Goal: Find specific page/section: Find specific page/section

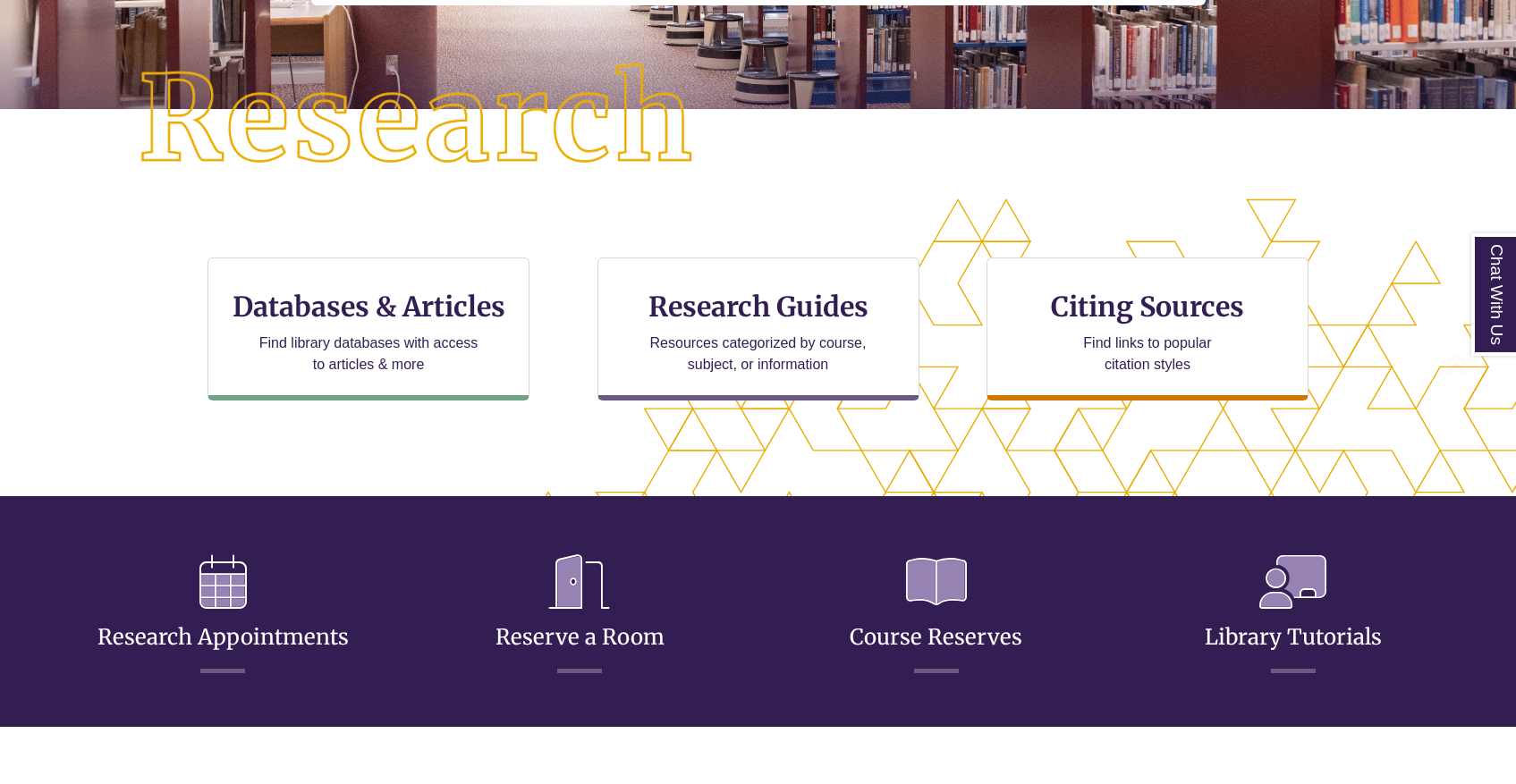
scroll to position [421, 0]
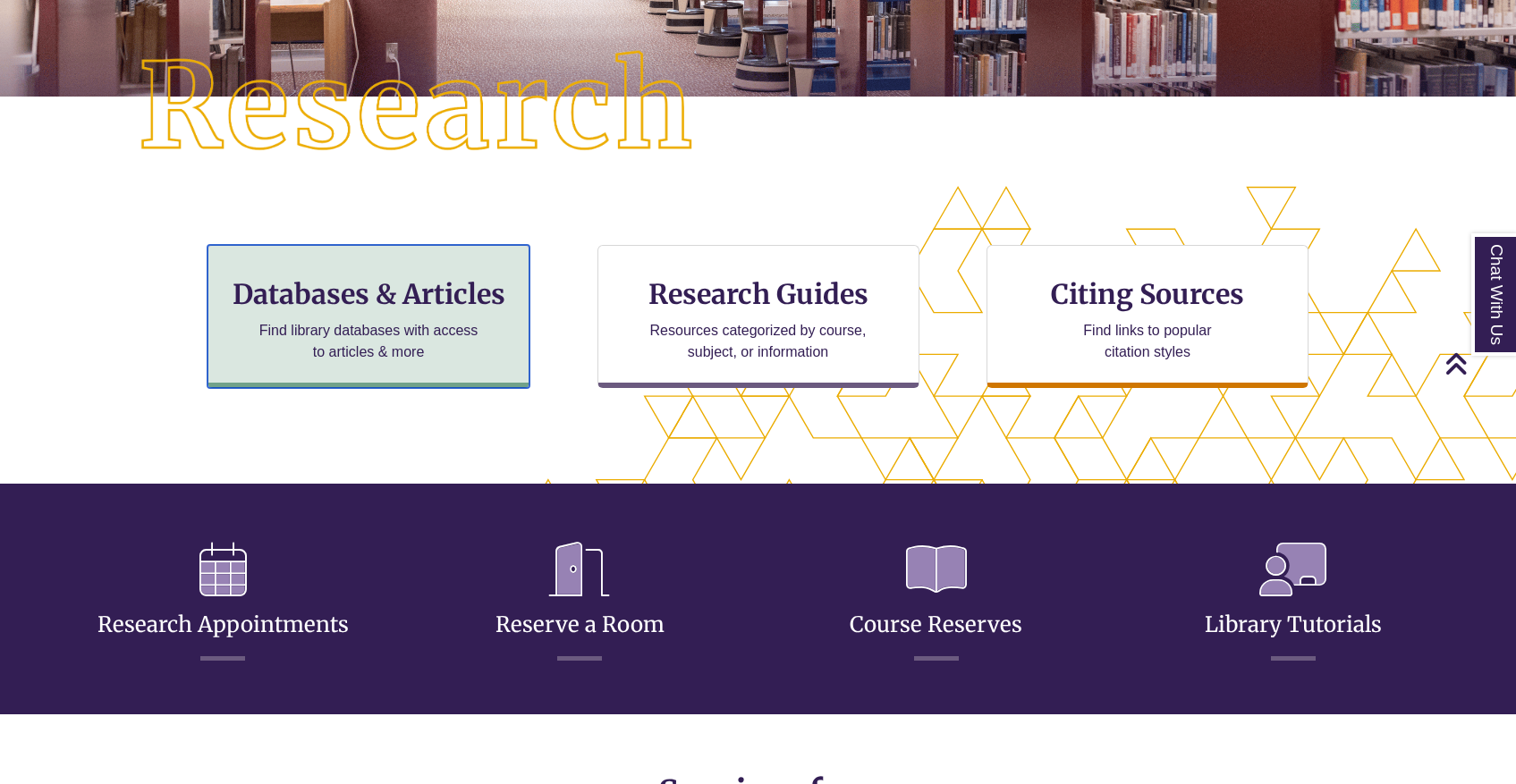
click at [398, 299] on h3 "Databases & Articles" at bounding box center [369, 294] width 292 height 34
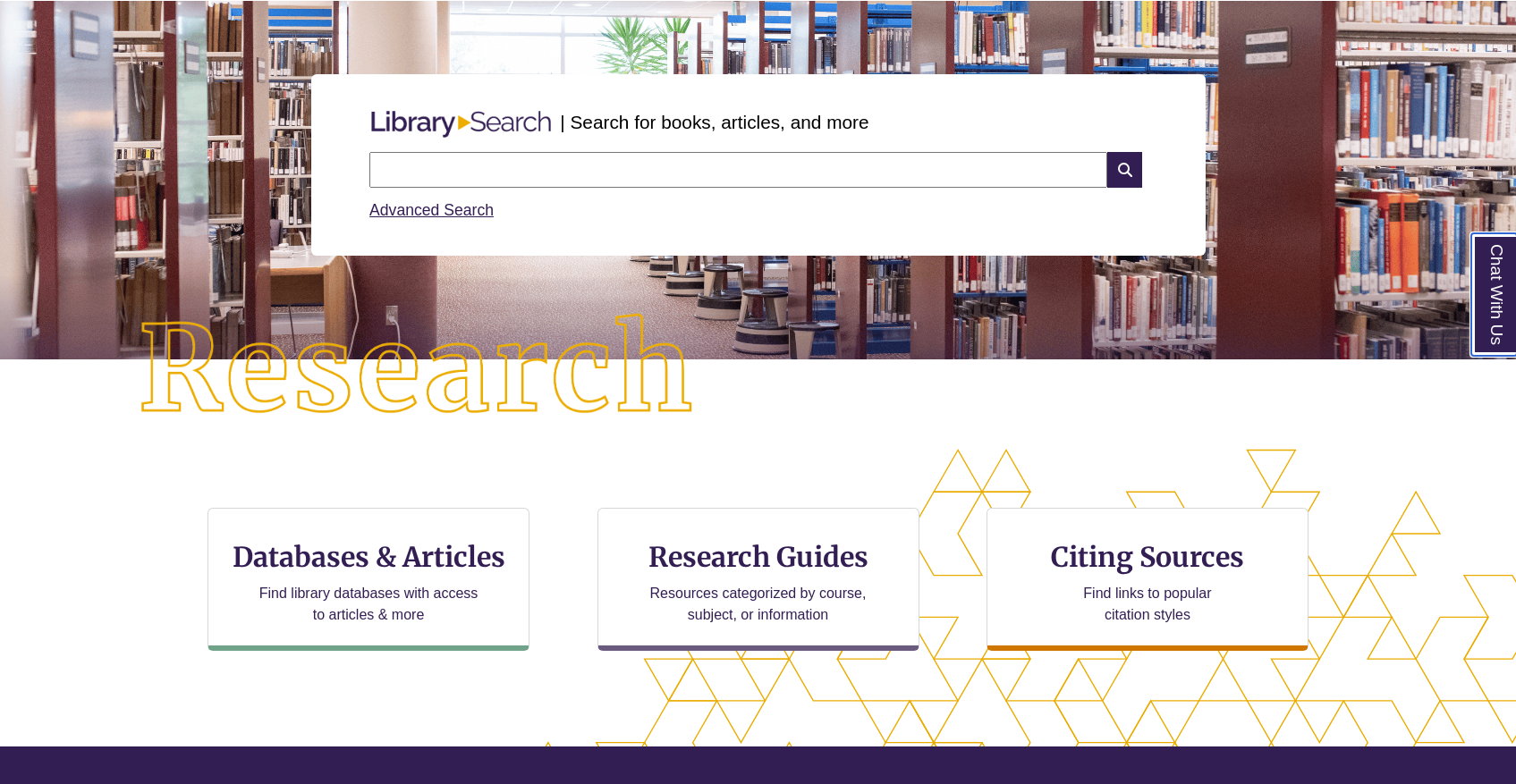
scroll to position [163, 0]
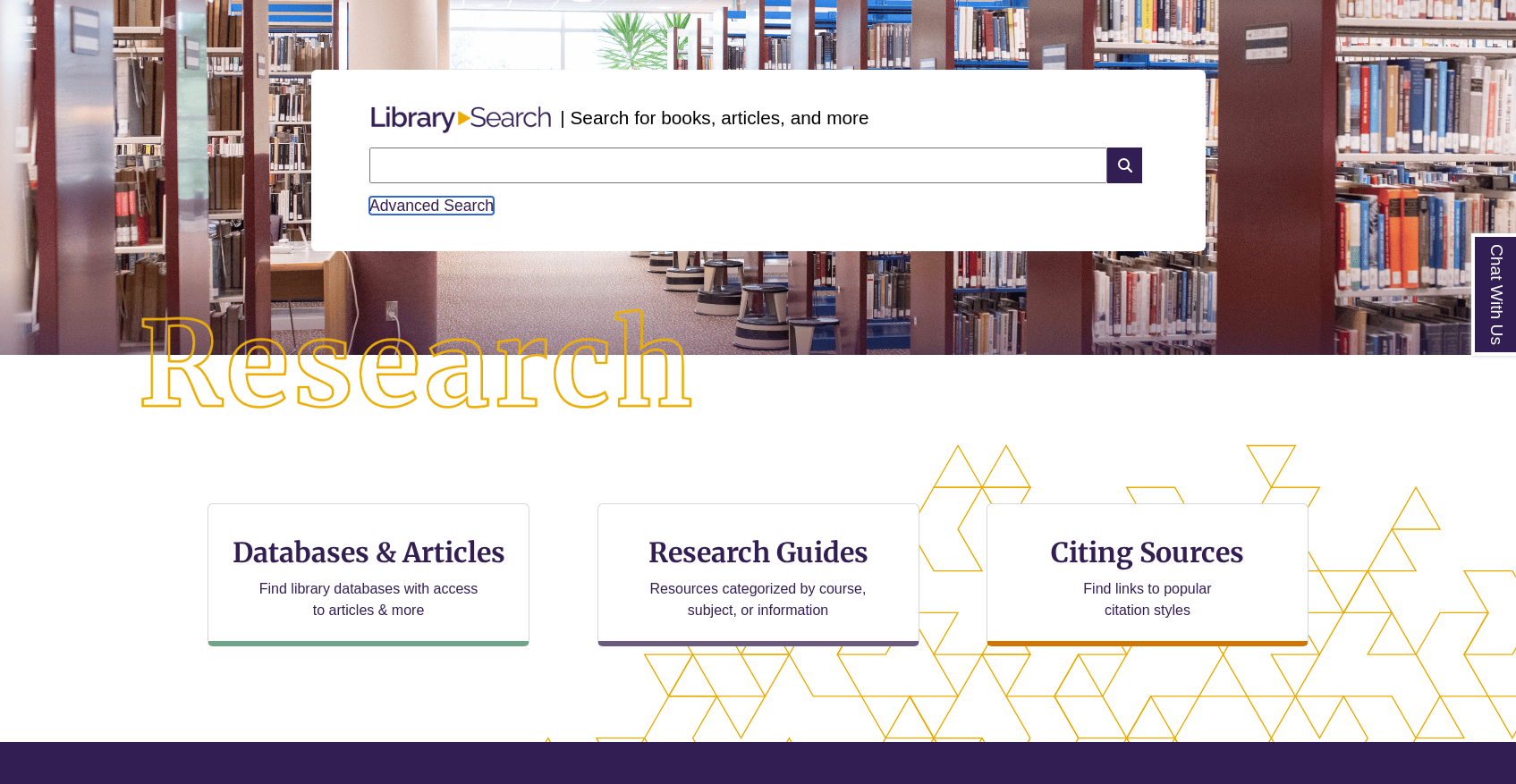
click at [466, 203] on link "Advanced Search" at bounding box center [431, 206] width 124 height 18
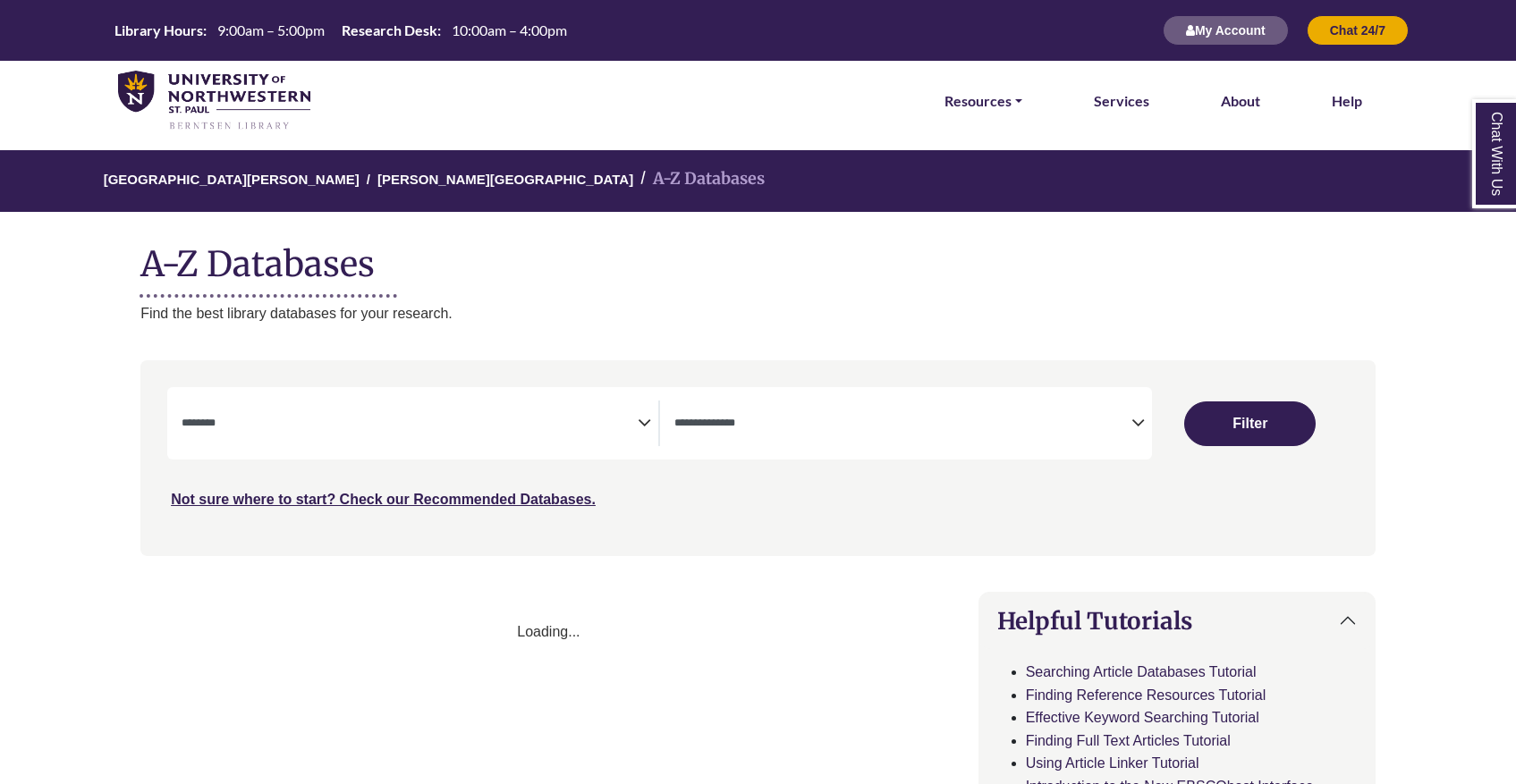
select select "Database Subject Filter"
select select "Database Types Filter"
select select "Database Subject Filter"
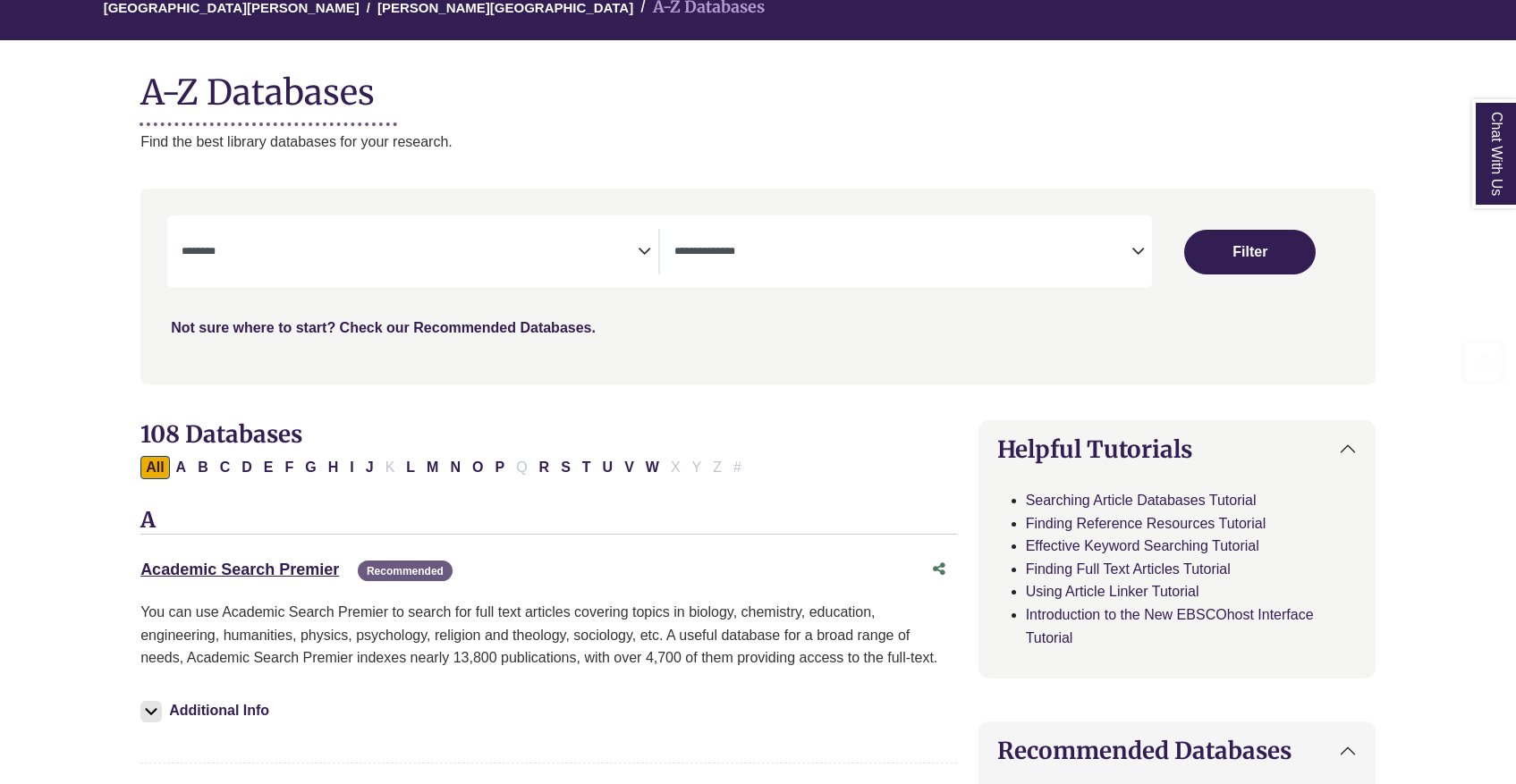
scroll to position [219, 0]
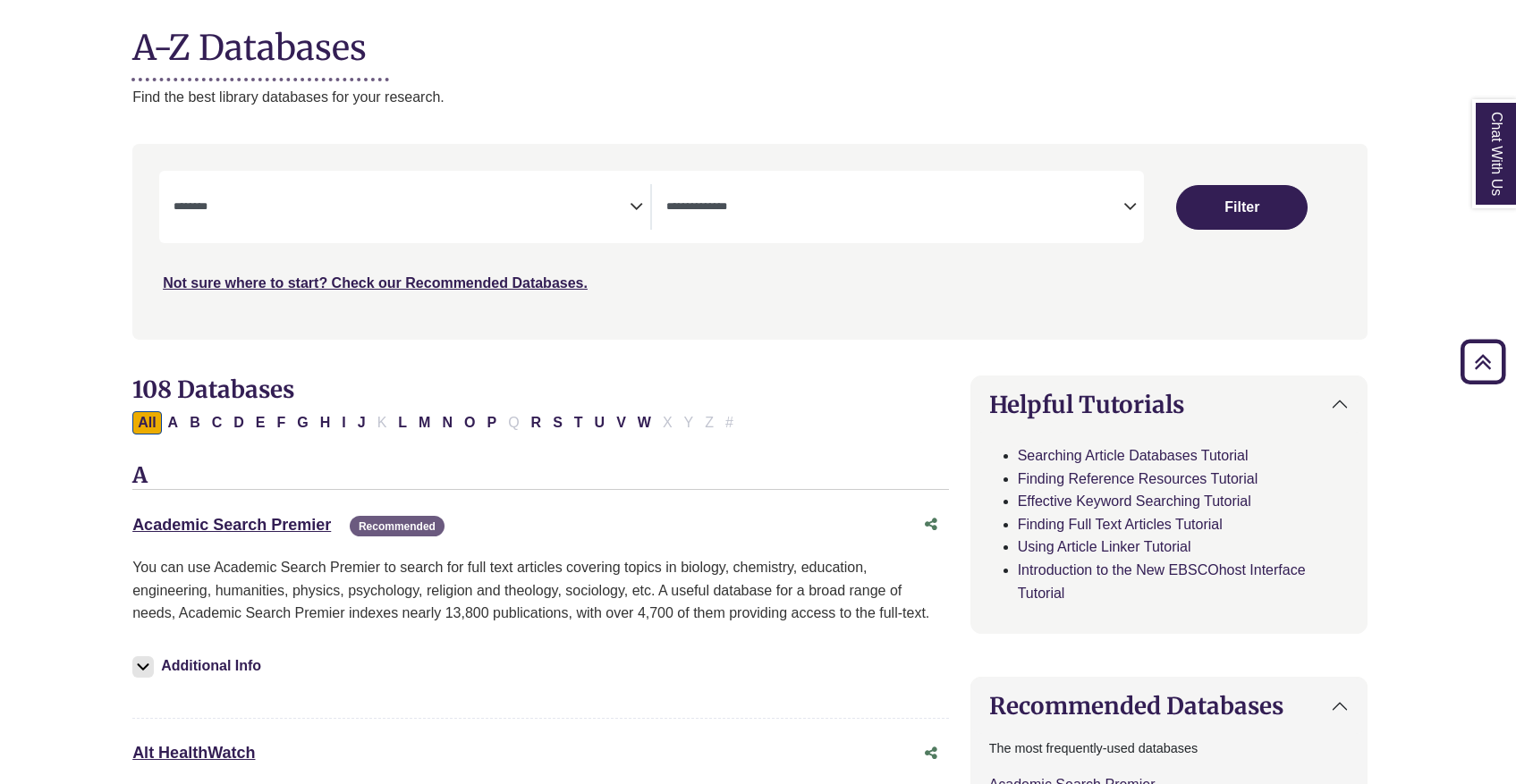
click at [791, 211] on textarea "Search" at bounding box center [894, 209] width 456 height 14
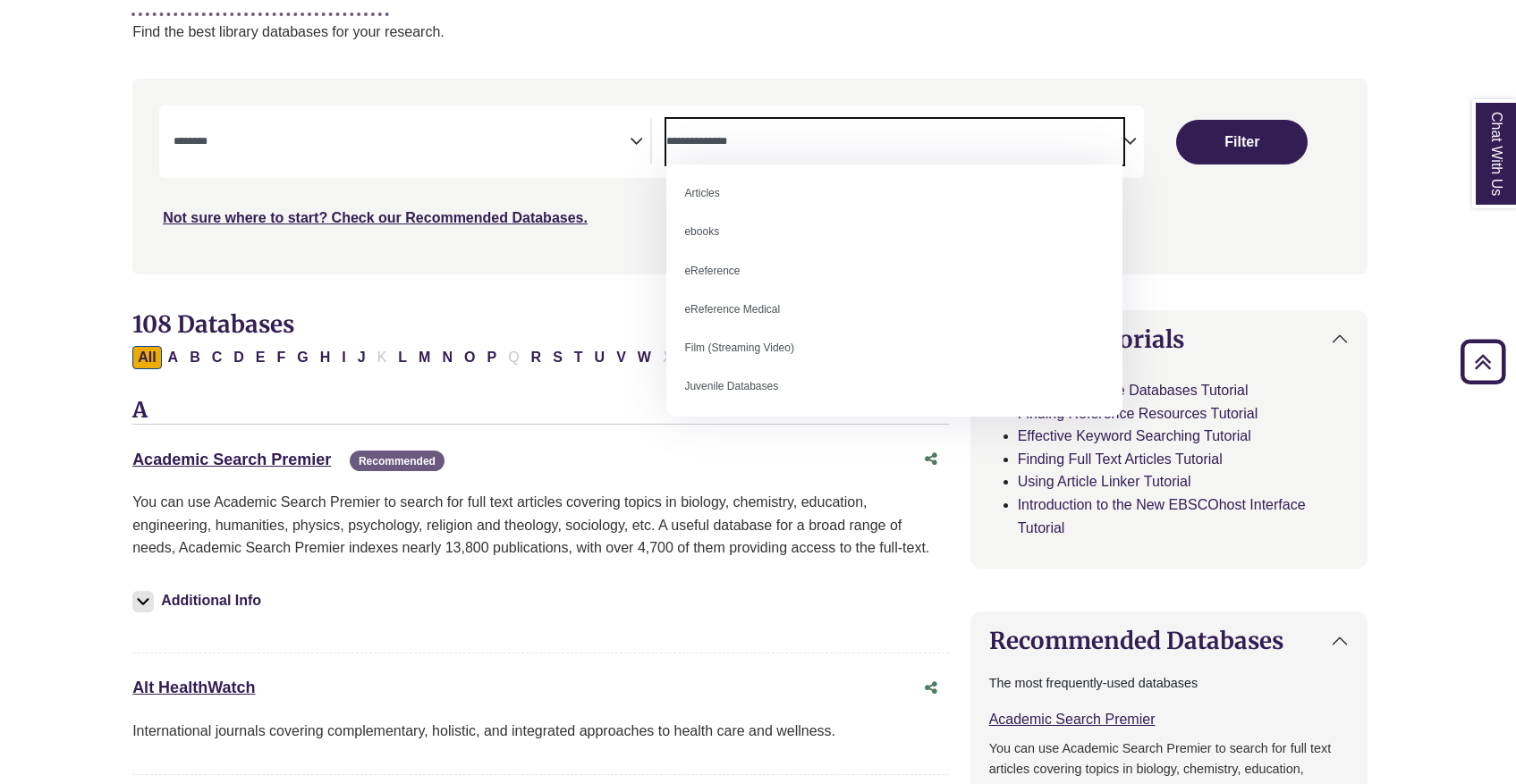
scroll to position [0, 0]
select select "*****"
